Goal: Information Seeking & Learning: Find specific fact

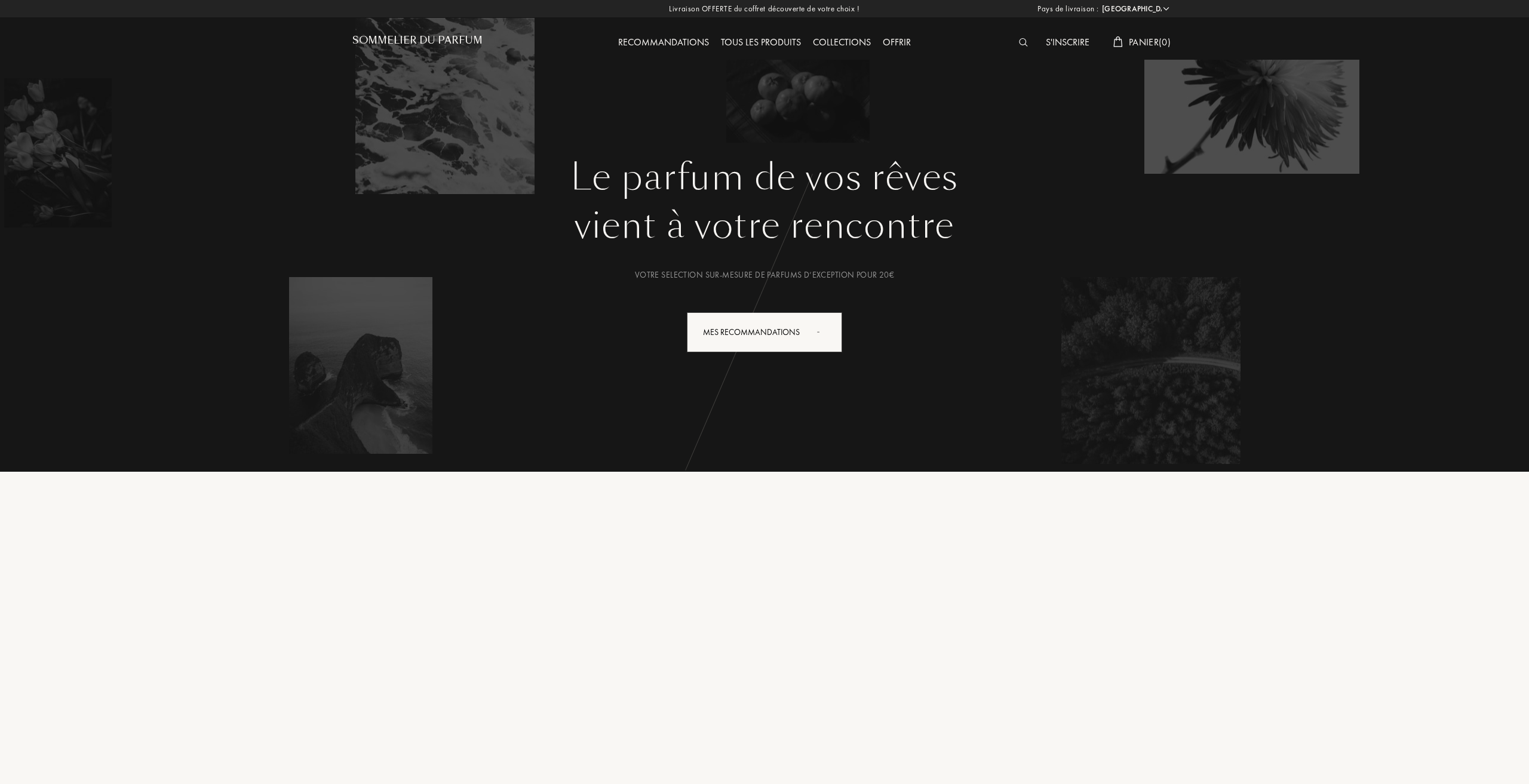
select select "FR"
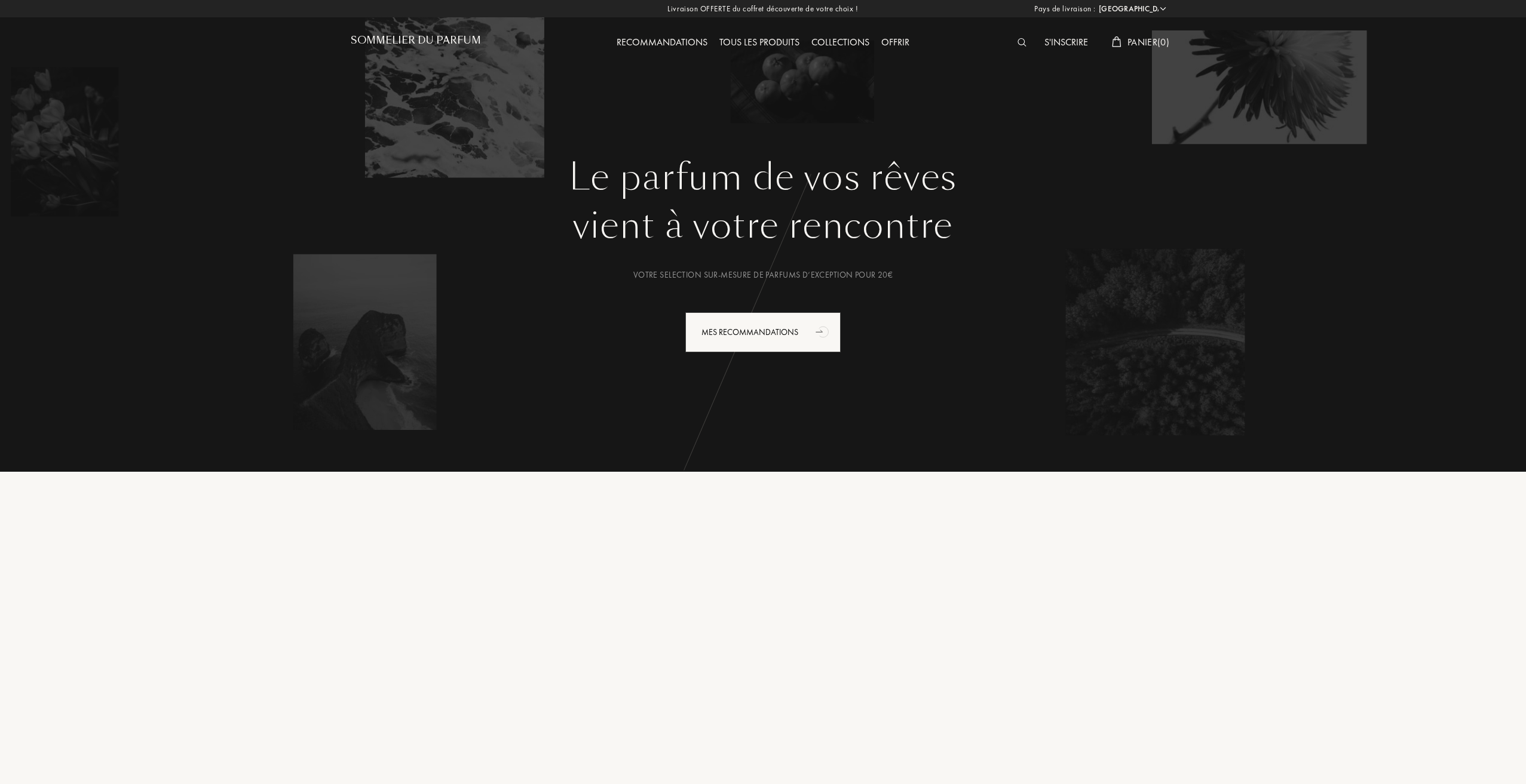
click at [1027, 40] on div at bounding box center [1025, 43] width 27 height 16
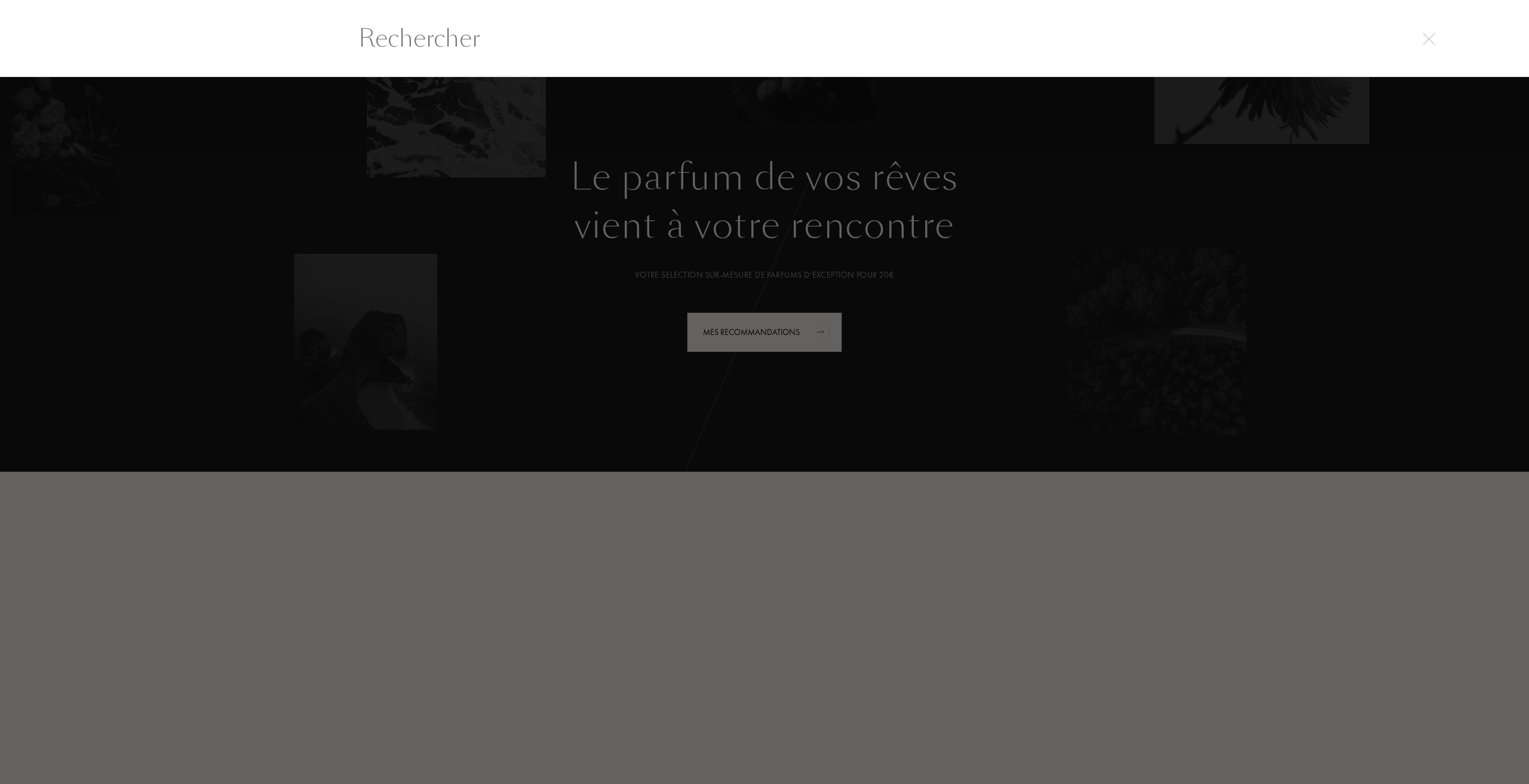
click at [1021, 41] on input "text" at bounding box center [765, 38] width 860 height 36
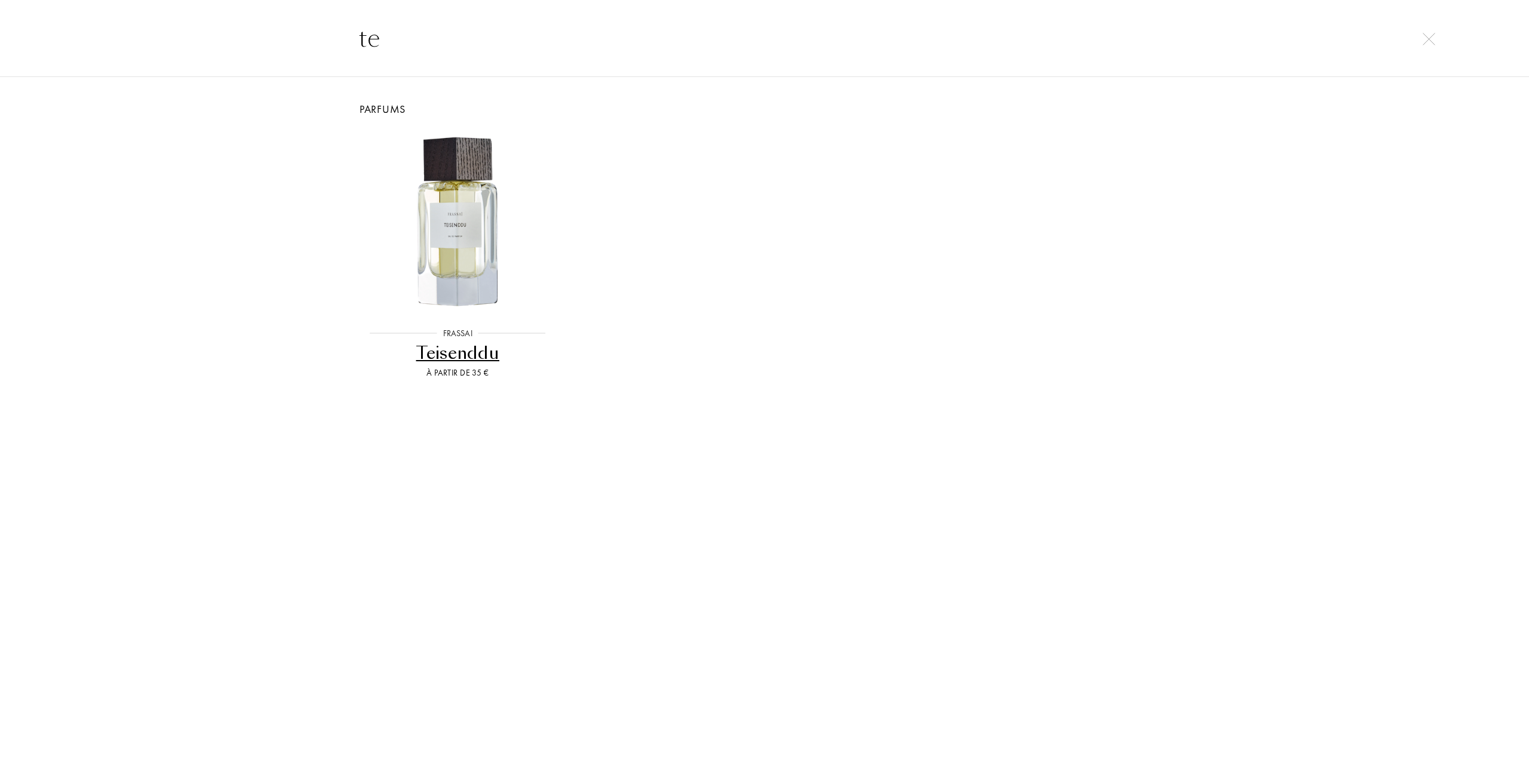
type input "t"
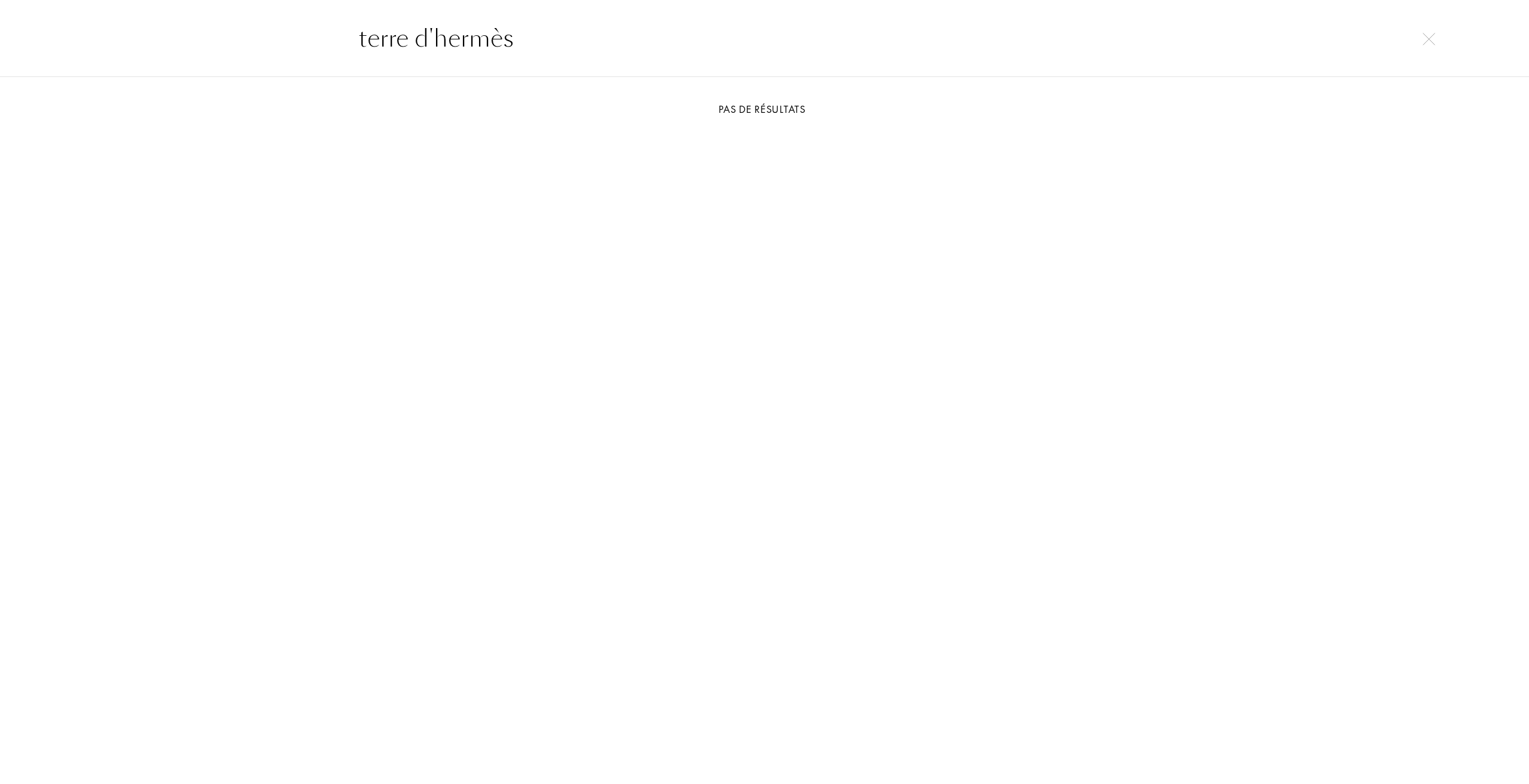
click at [10, 10] on div "terre d'hermès" at bounding box center [764, 38] width 1529 height 78
click at [559, 53] on input "terre d'hermès" at bounding box center [765, 38] width 860 height 36
click at [559, 52] on input "terre d'hermès" at bounding box center [765, 38] width 860 height 36
click at [559, 52] on input "terre d'hermès" at bounding box center [765, 38] width 860 height 36
type input "t"
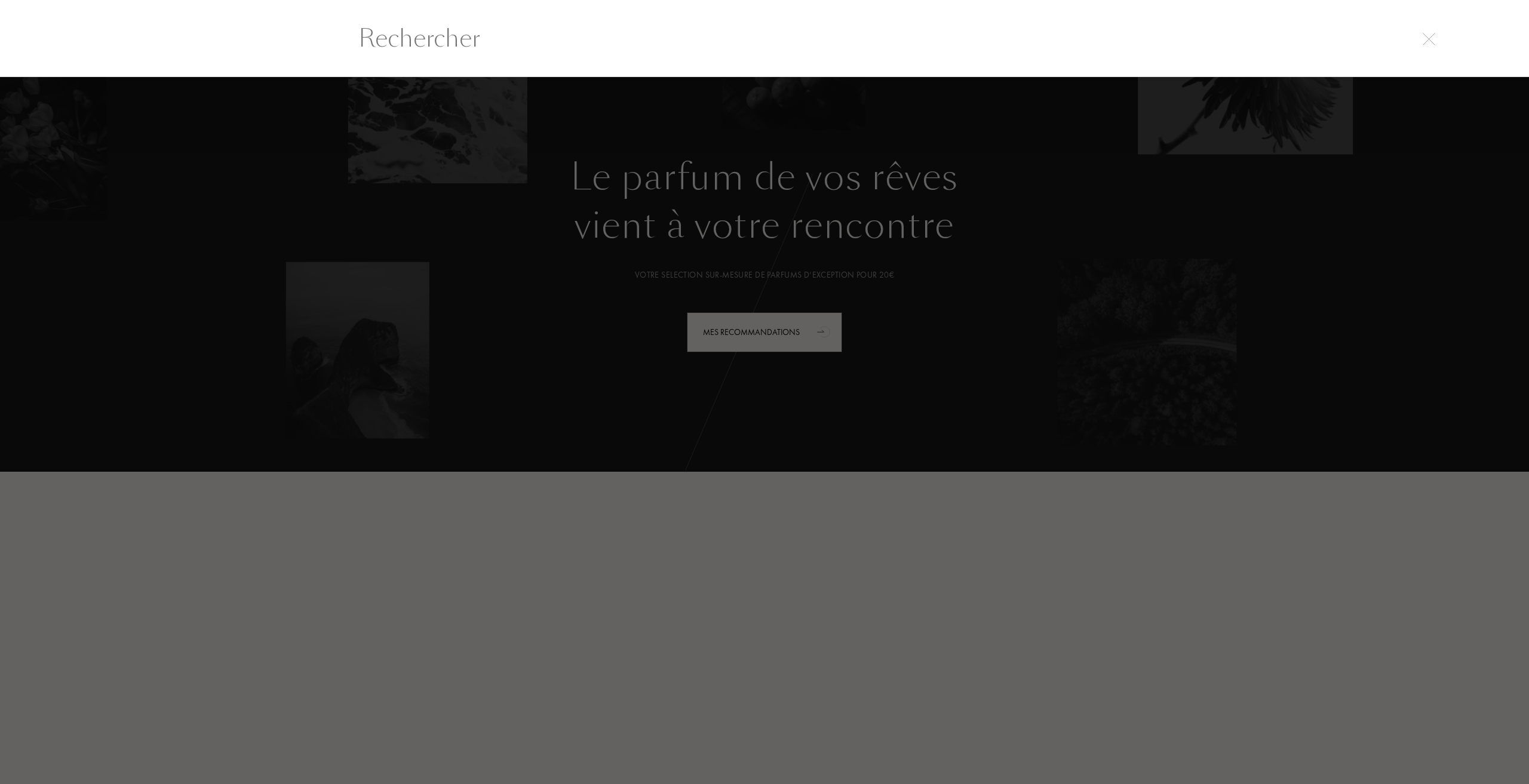
click at [629, 225] on div at bounding box center [764, 430] width 1529 height 707
